Goal: Check status: Check status

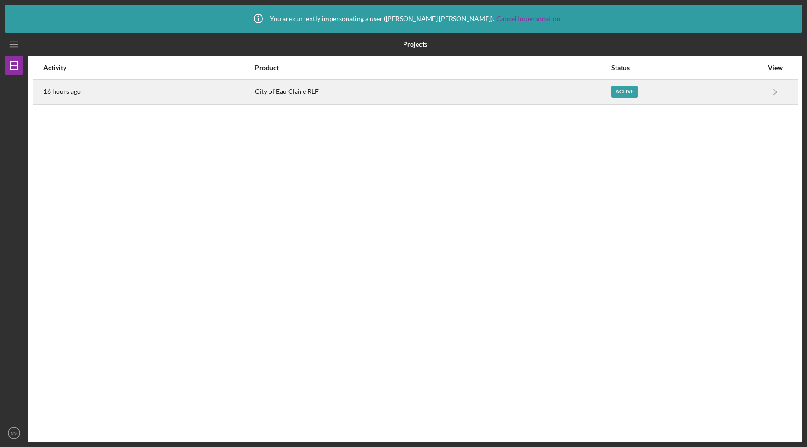
click at [203, 94] on div "16 hours ago" at bounding box center [148, 91] width 211 height 23
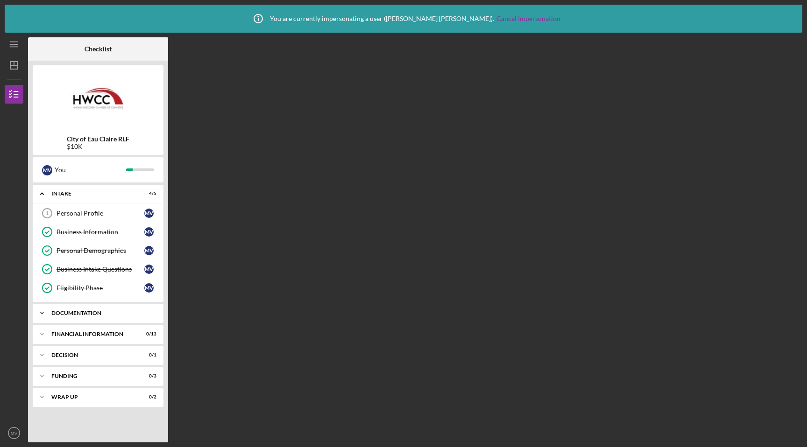
click at [71, 317] on div "Icon/Expander Documentation 5 / 14" at bounding box center [98, 313] width 131 height 19
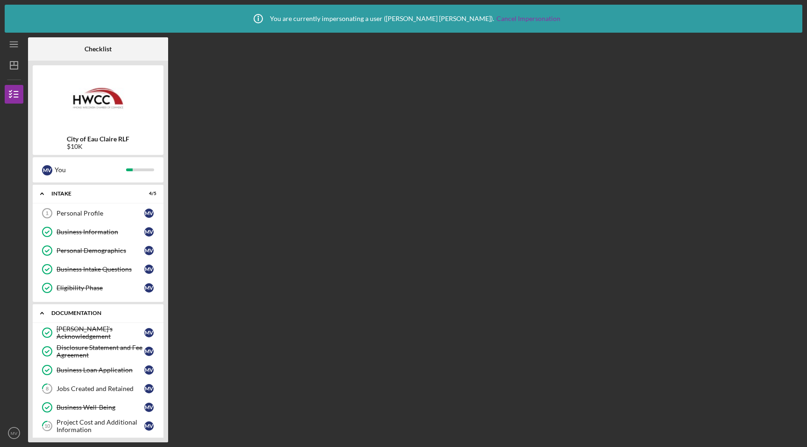
click at [71, 317] on div "Icon/Expander Documentation 5 / 14" at bounding box center [98, 313] width 131 height 19
